Goal: Information Seeking & Learning: Learn about a topic

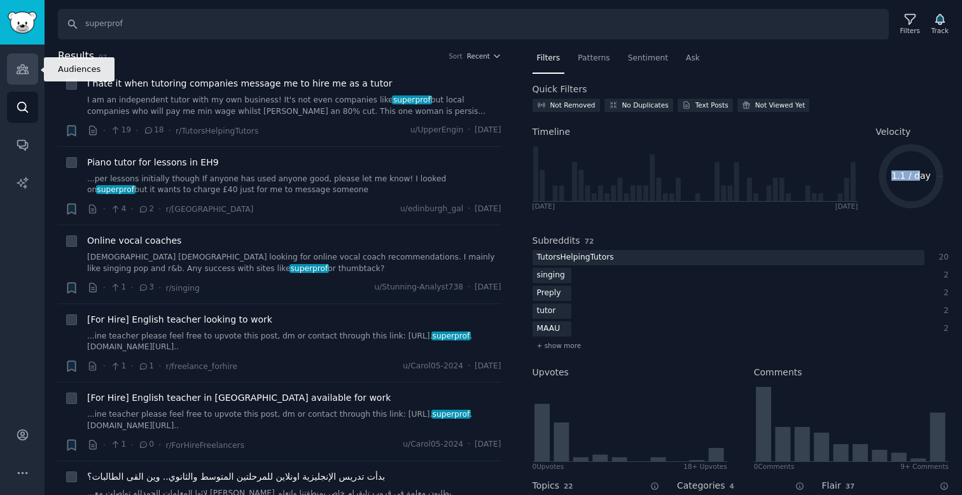
click at [18, 71] on icon "Sidebar" at bounding box center [22, 68] width 13 height 13
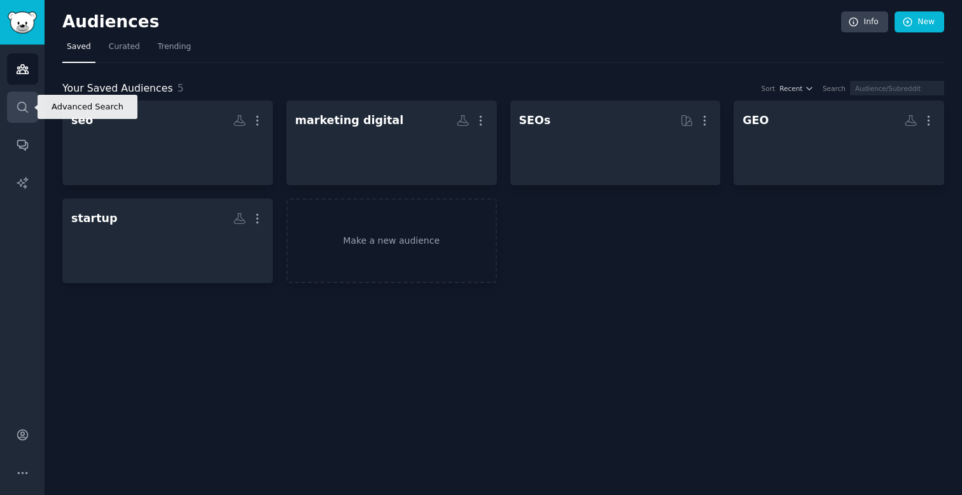
click at [34, 103] on link "Search" at bounding box center [22, 107] width 31 height 31
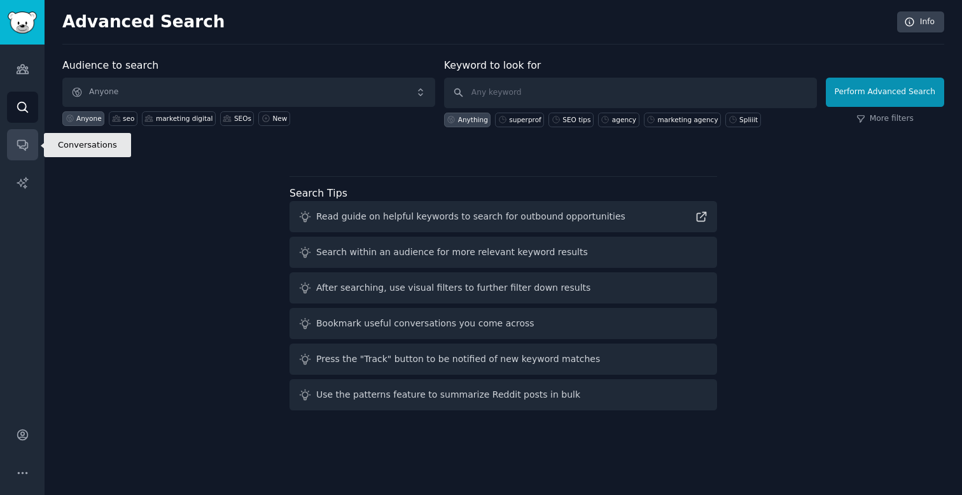
click at [20, 148] on icon "Sidebar" at bounding box center [22, 146] width 10 height 10
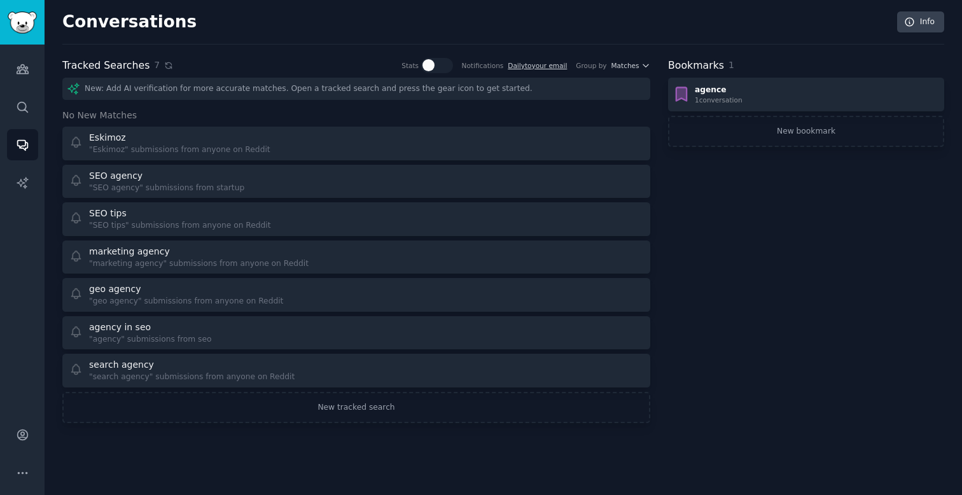
click at [164, 66] on icon at bounding box center [168, 65] width 9 height 9
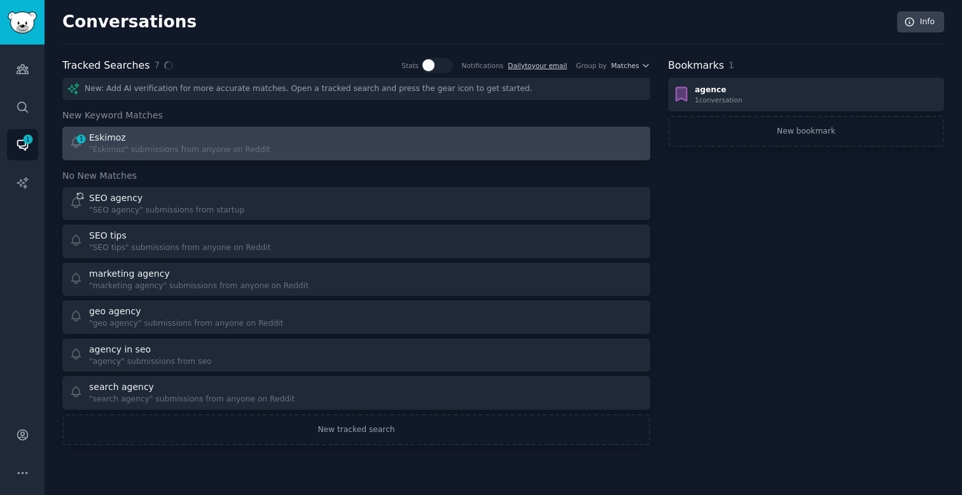
click at [240, 139] on div "Eskimoz" at bounding box center [179, 137] width 181 height 13
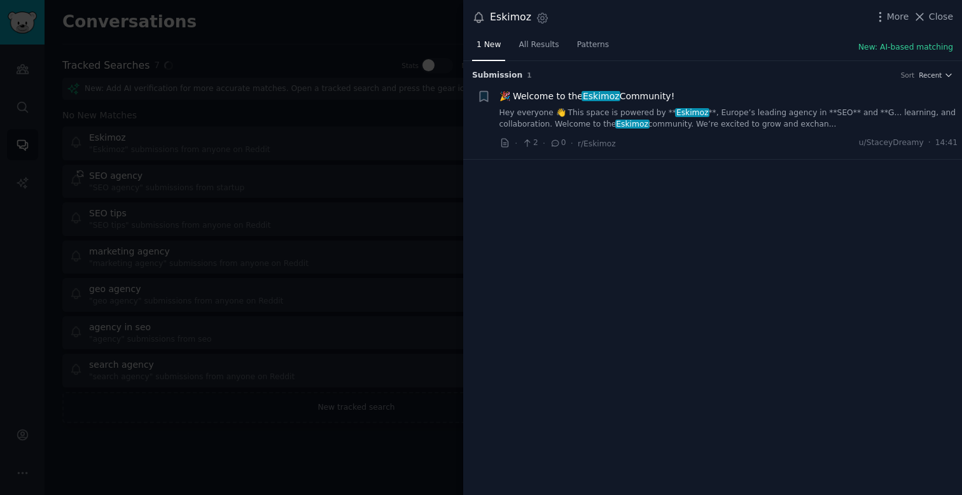
click at [302, 36] on div at bounding box center [481, 247] width 962 height 495
